Goal: Use online tool/utility: Utilize a website feature to perform a specific function

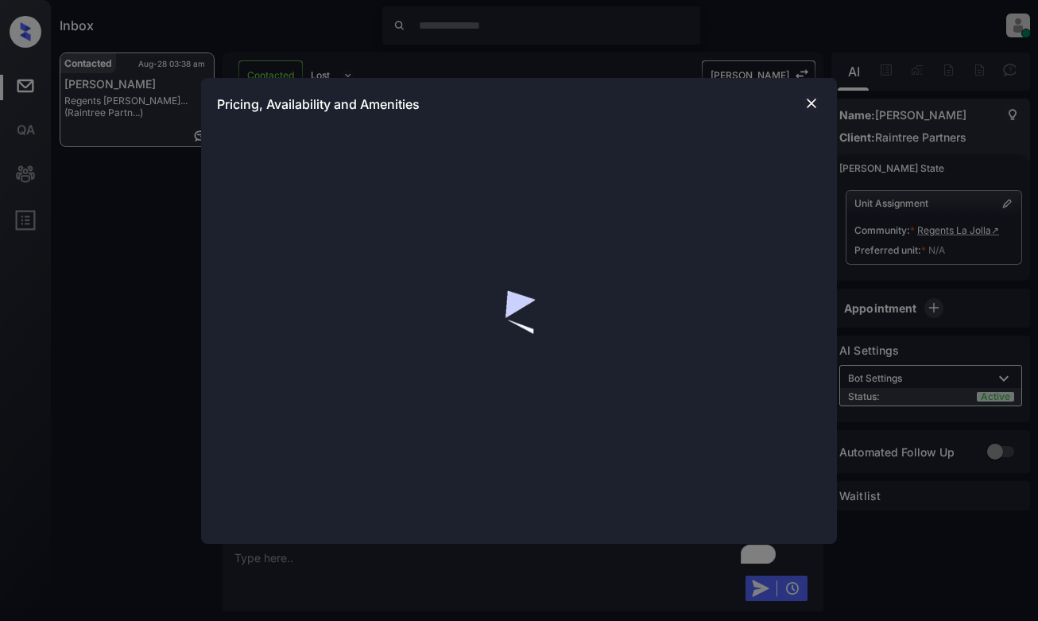
scroll to position [1156, 0]
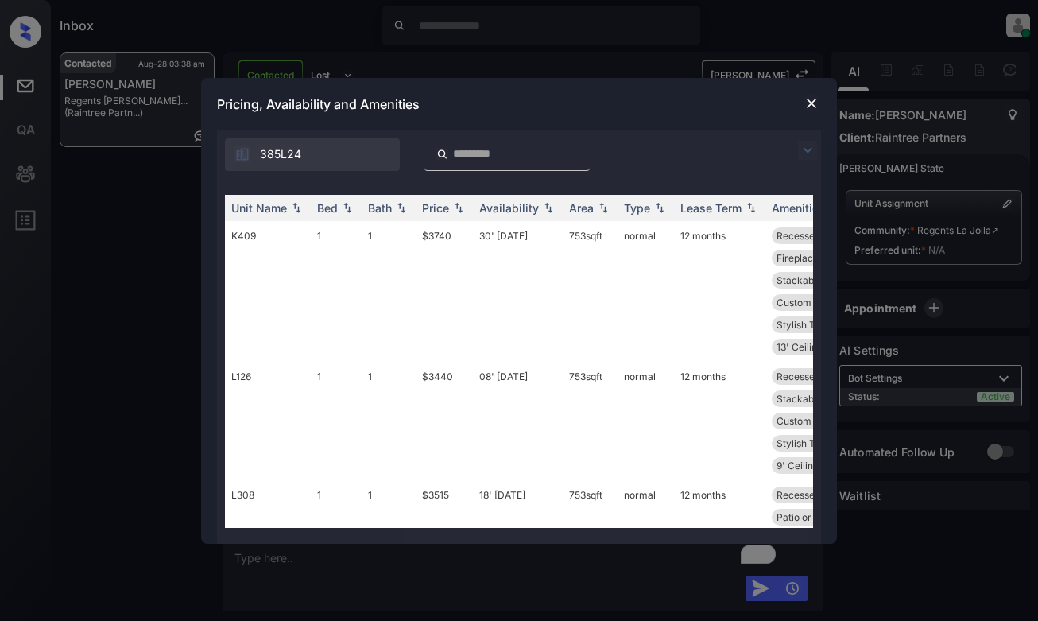
click at [804, 150] on img at bounding box center [807, 150] width 19 height 19
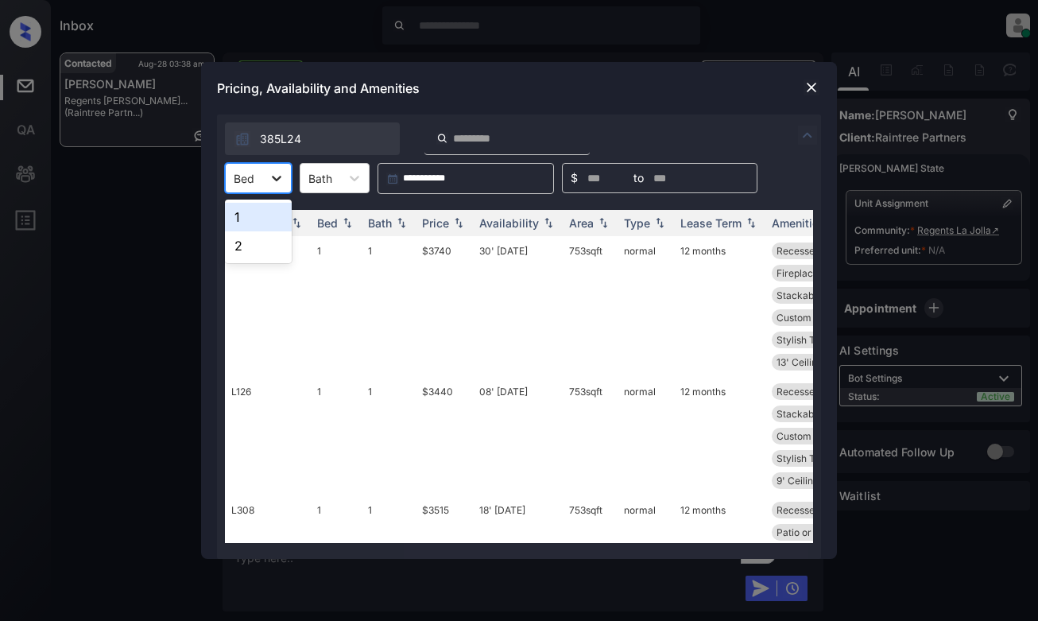
click at [263, 177] on div at bounding box center [276, 178] width 29 height 29
click at [258, 236] on div "2" at bounding box center [258, 245] width 67 height 29
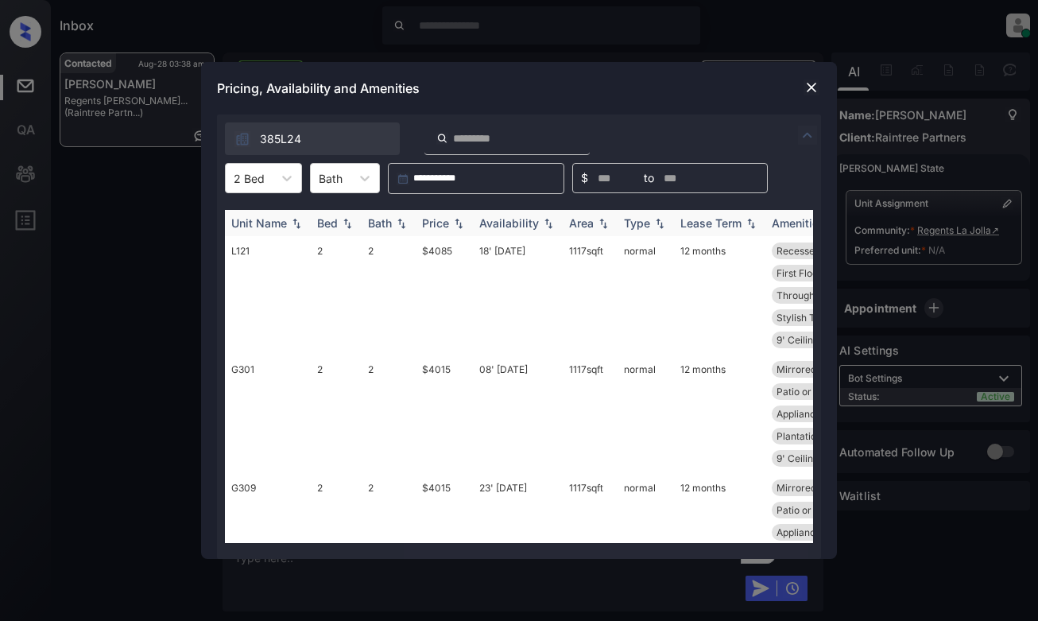
click at [452, 220] on img at bounding box center [459, 223] width 16 height 11
click at [448, 274] on td "$3935" at bounding box center [444, 295] width 57 height 118
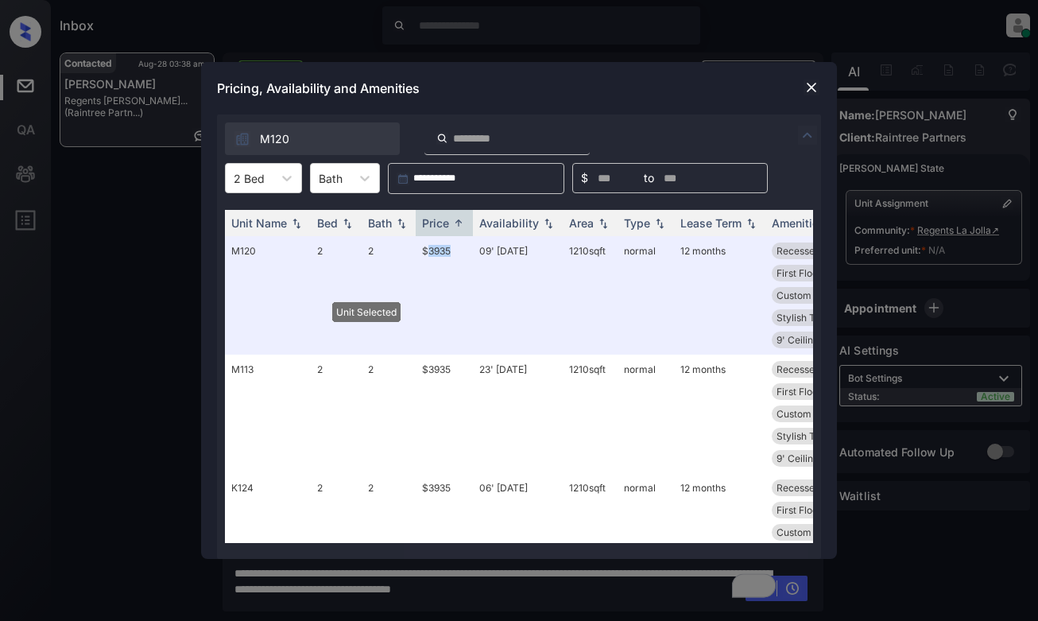
click at [814, 91] on img at bounding box center [812, 87] width 16 height 16
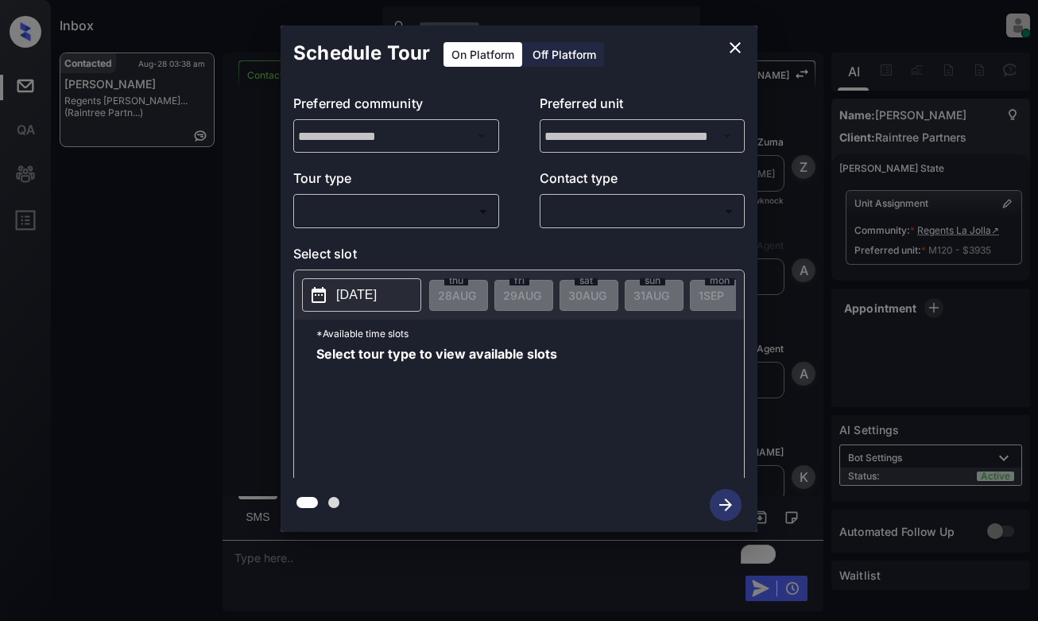
scroll to position [1235, 0]
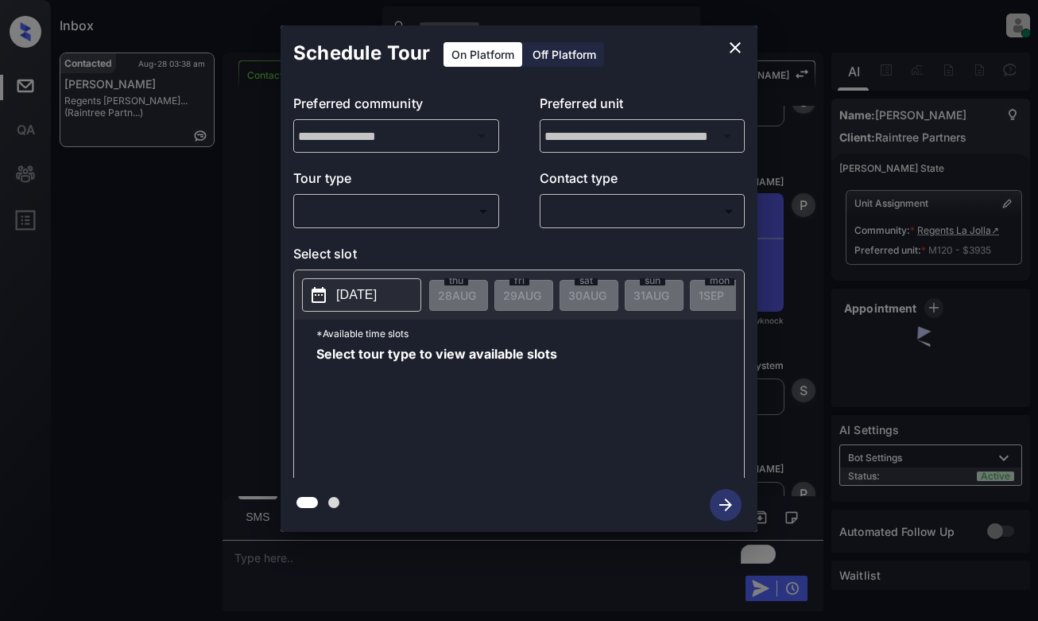
click at [436, 202] on body "Inbox Dominic Ceralde Online Set yourself offline Set yourself on break Profile…" at bounding box center [519, 310] width 1038 height 621
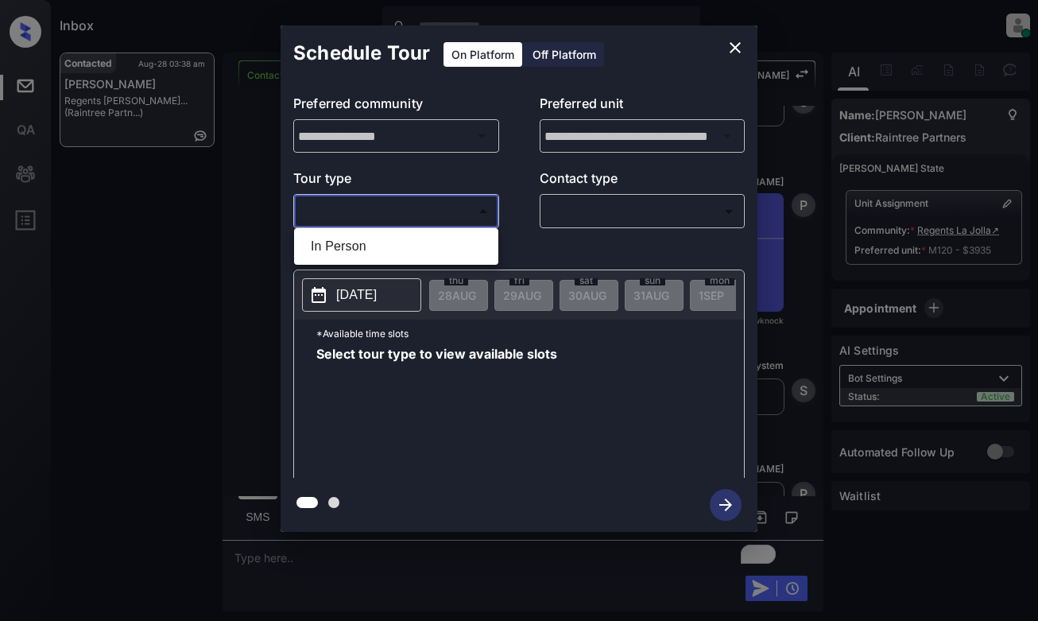
click at [732, 48] on div at bounding box center [519, 310] width 1038 height 621
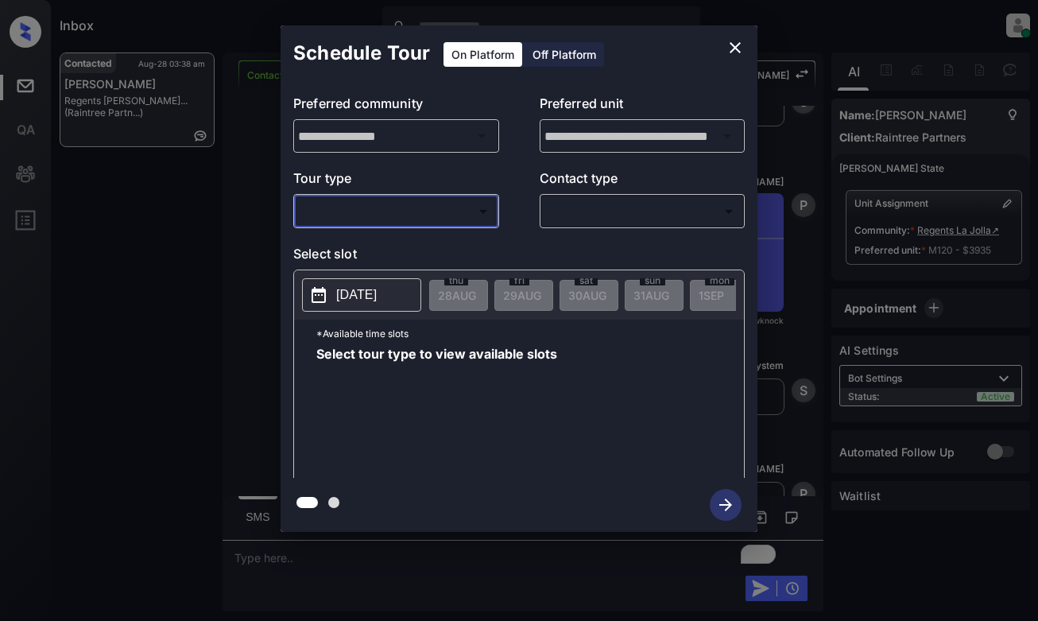
click at [732, 48] on icon "close" at bounding box center [735, 47] width 19 height 19
